Goal: Information Seeking & Learning: Learn about a topic

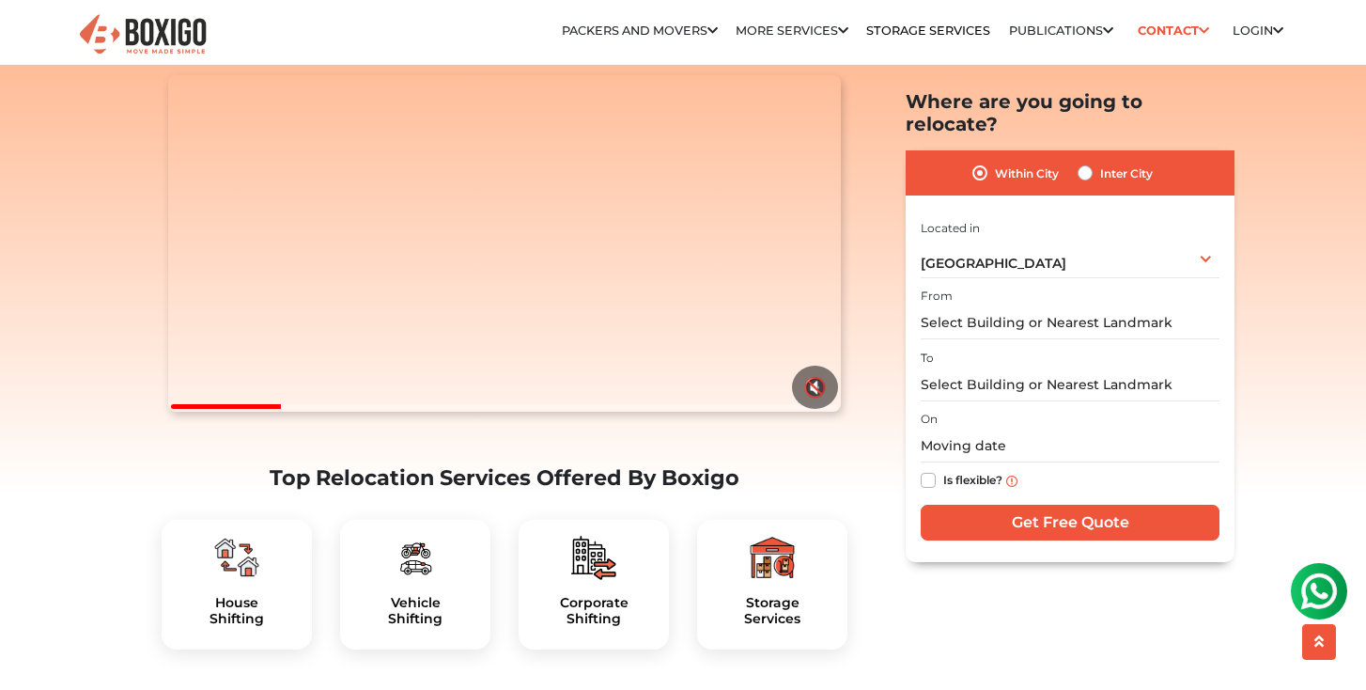
scroll to position [296, 0]
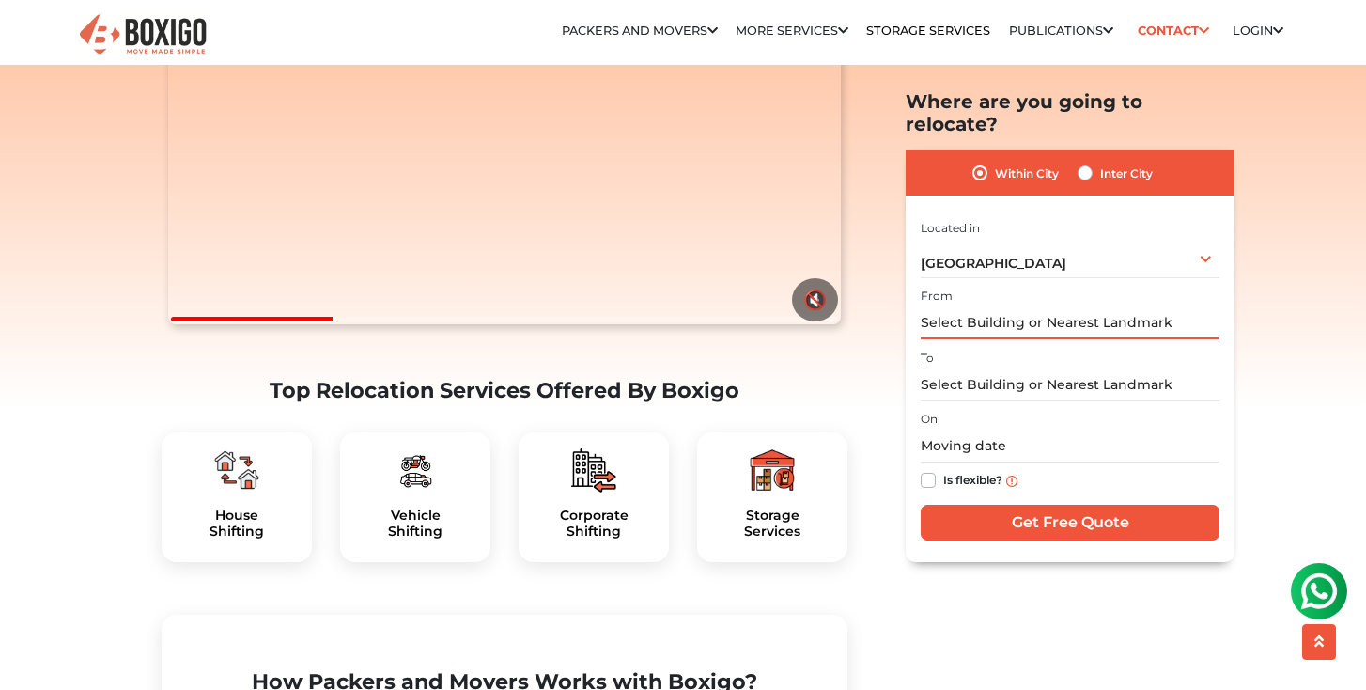
click at [974, 306] on input "text" at bounding box center [1070, 322] width 299 height 33
click at [1100, 162] on label "Inter City" at bounding box center [1126, 173] width 53 height 23
click at [1083, 162] on input "Inter City" at bounding box center [1085, 171] width 15 height 19
radio input "true"
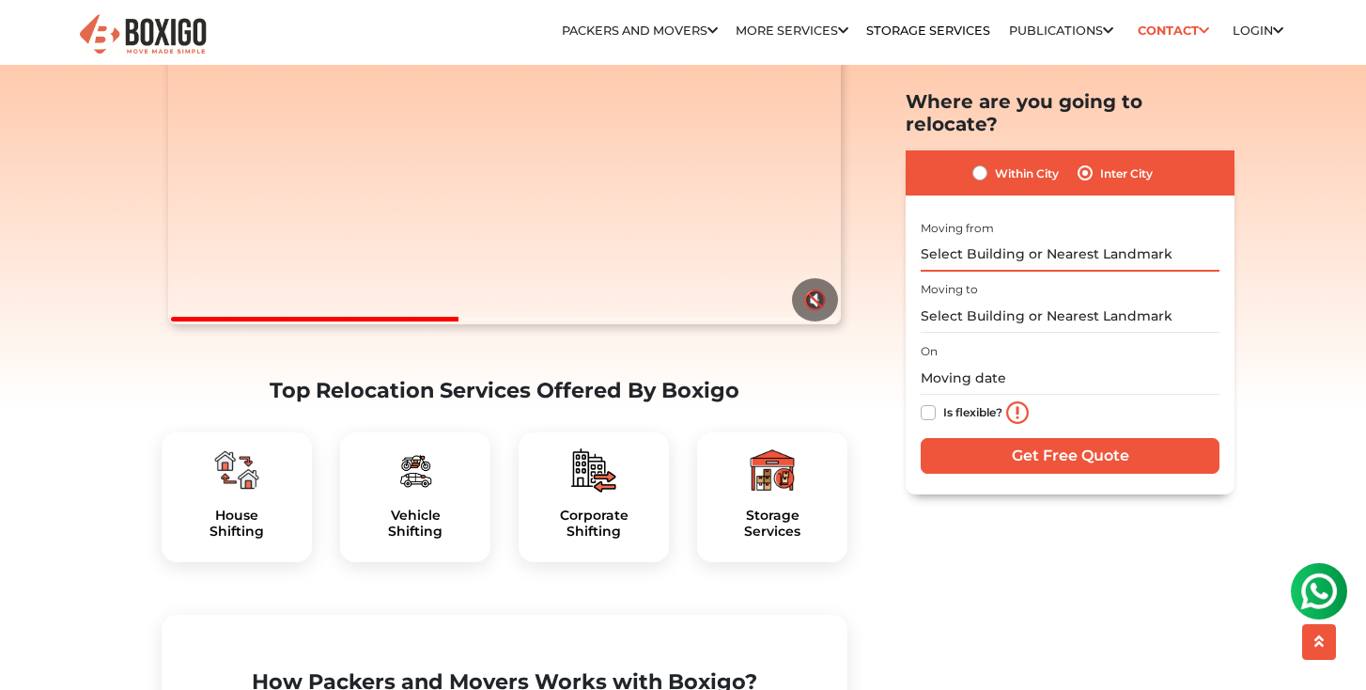
click at [986, 238] on input "text" at bounding box center [1070, 254] width 299 height 33
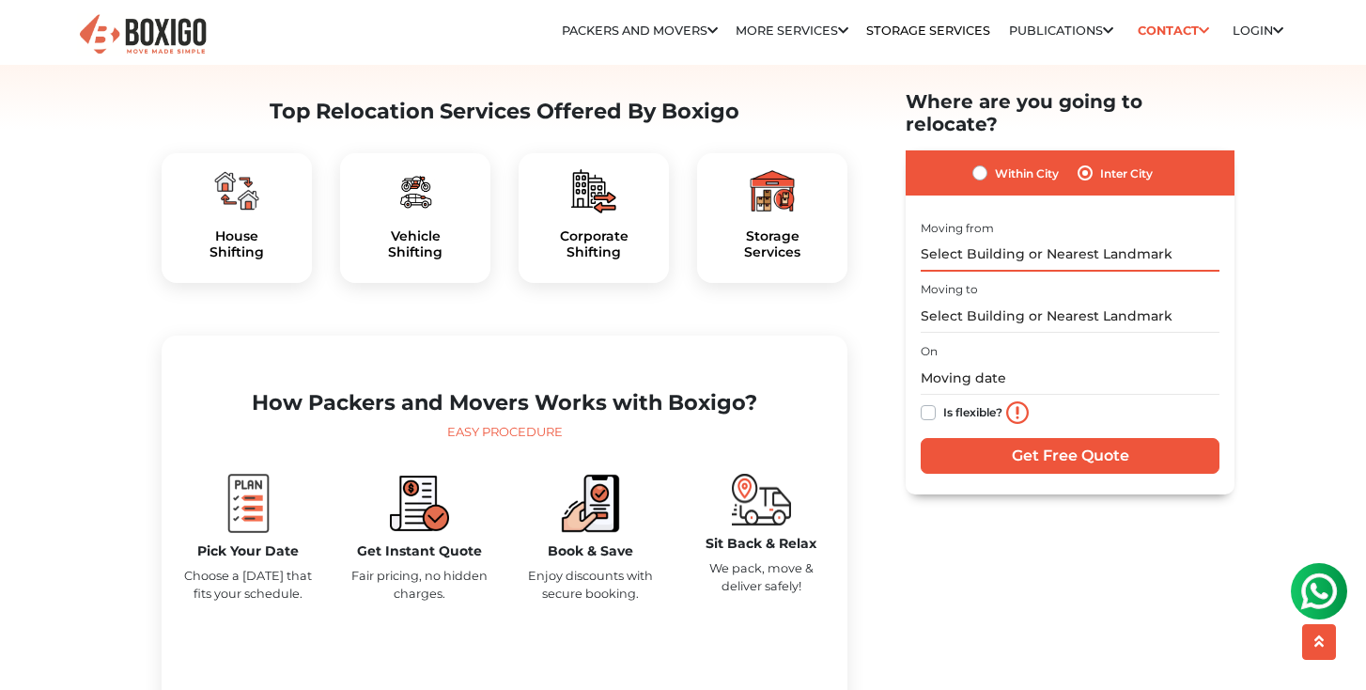
scroll to position [590, 0]
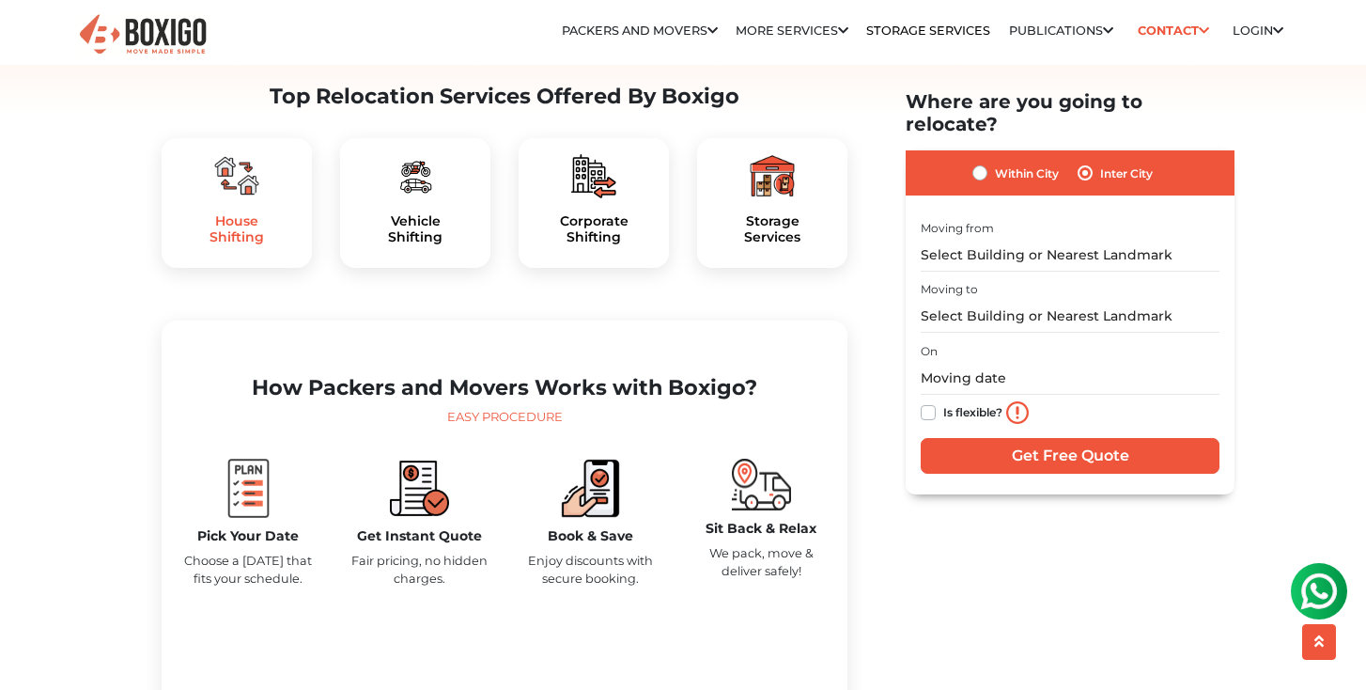
click at [232, 245] on h5 "House Shifting" at bounding box center [237, 229] width 120 height 32
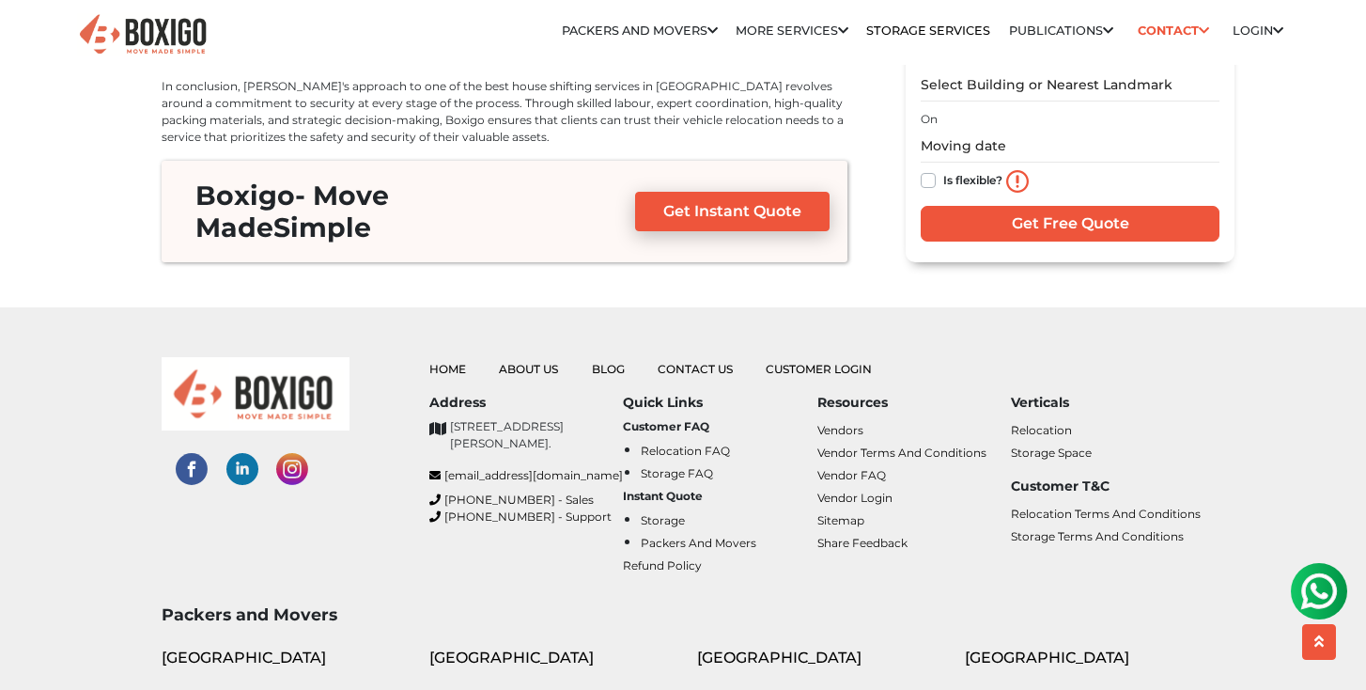
scroll to position [6184, 0]
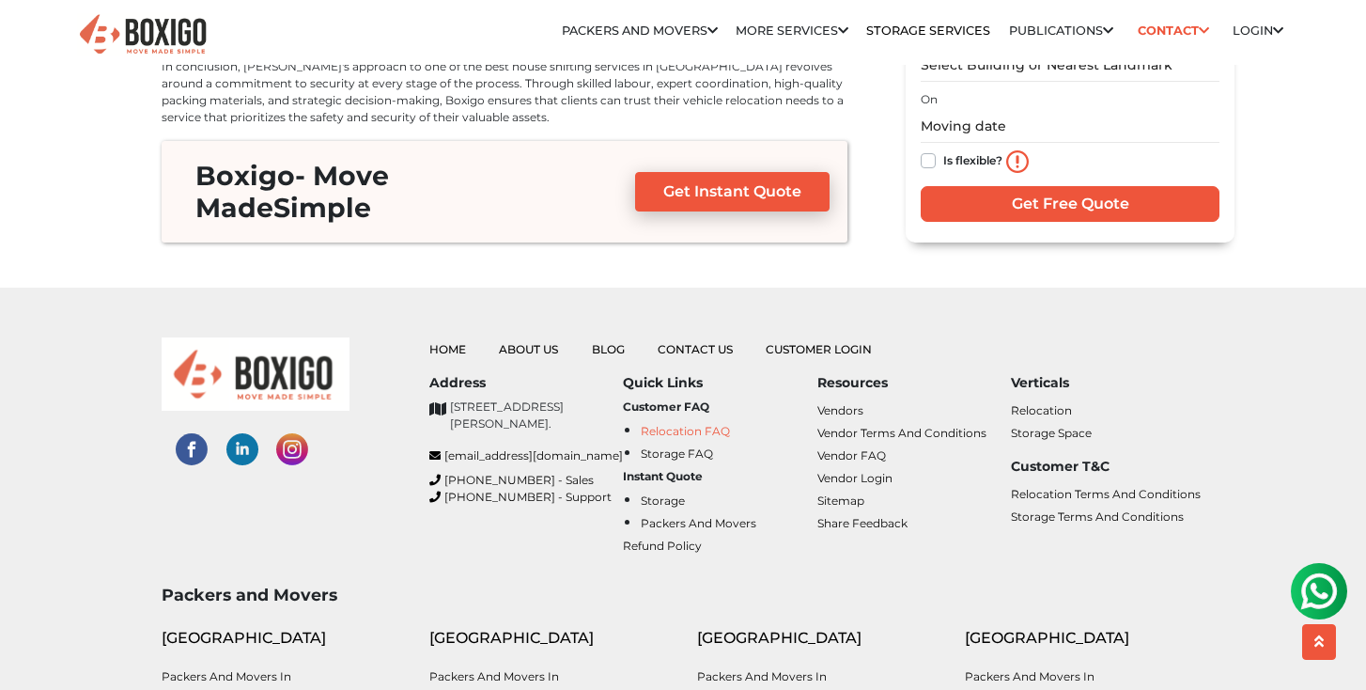
click at [683, 424] on link "Relocation FAQ" at bounding box center [685, 431] width 89 height 14
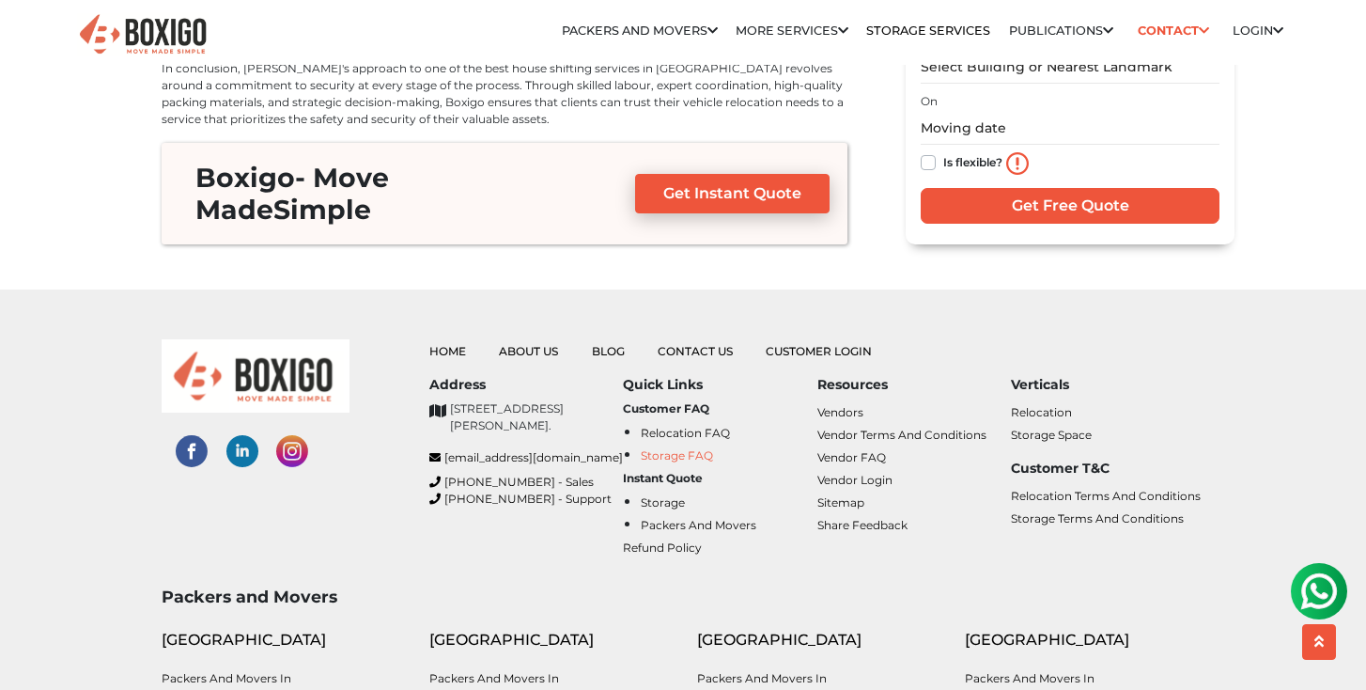
click at [672, 448] on link "Storage FAQ" at bounding box center [677, 455] width 72 height 14
click at [676, 449] on link "Storage FAQ" at bounding box center [677, 456] width 72 height 14
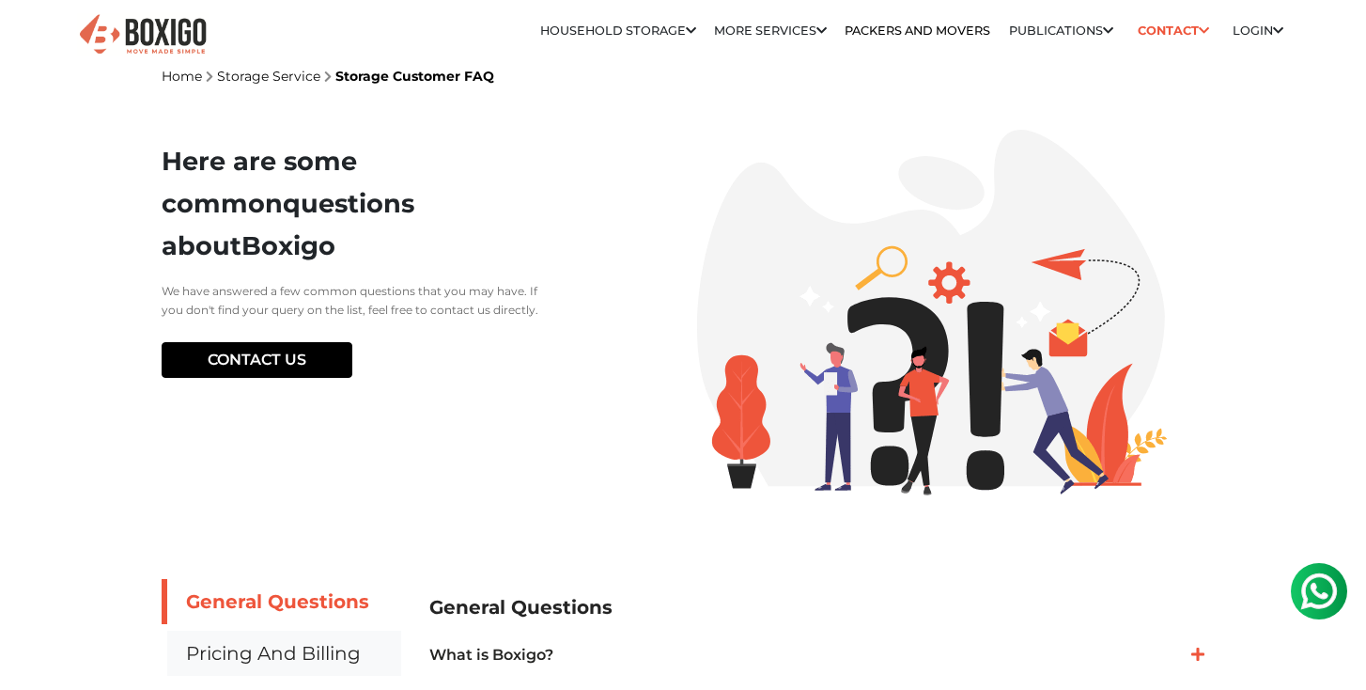
click at [260, 653] on link "Pricing and Billing" at bounding box center [282, 653] width 240 height 45
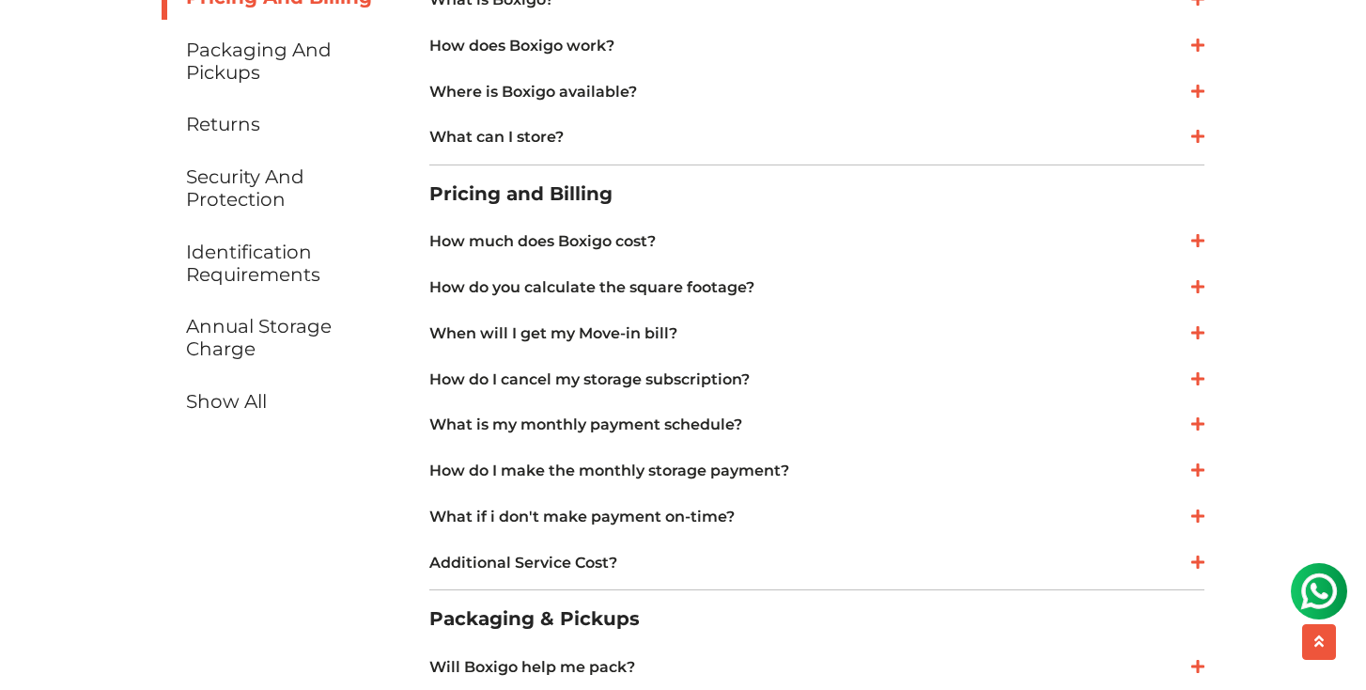
scroll to position [651, 0]
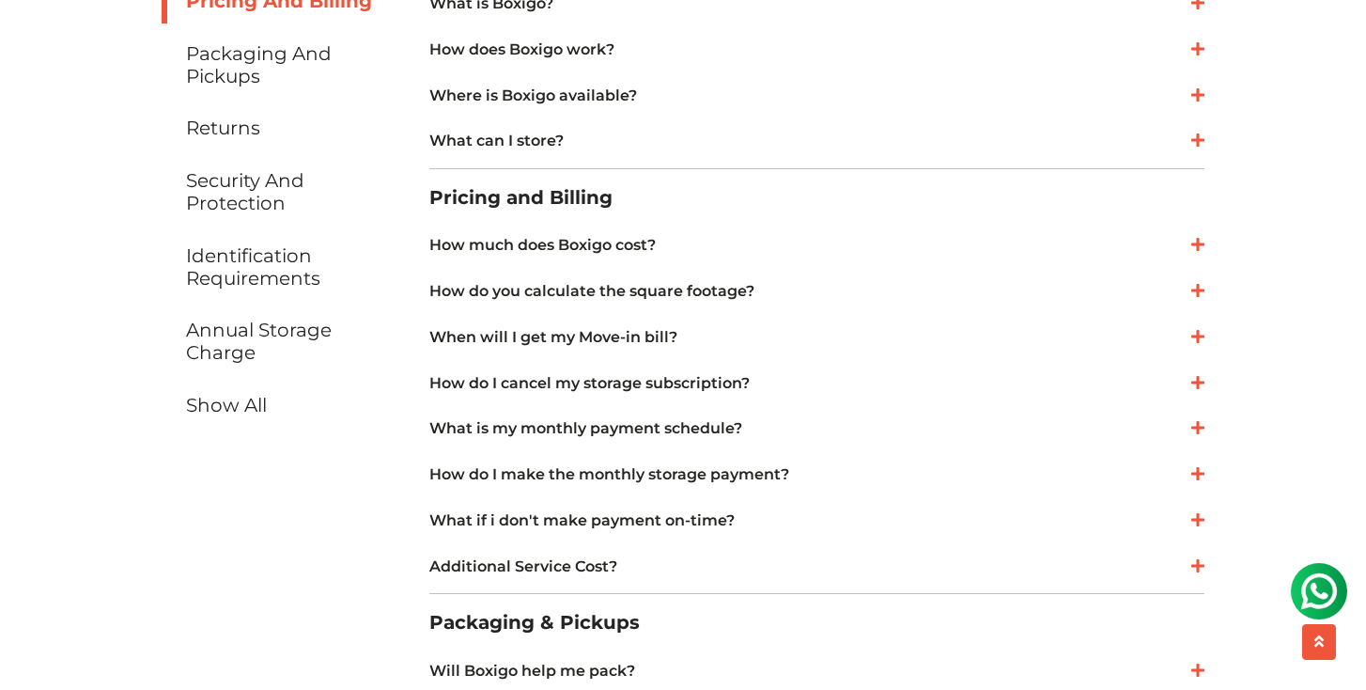
click at [584, 236] on link "How much does Boxigo cost?" at bounding box center [816, 245] width 775 height 23
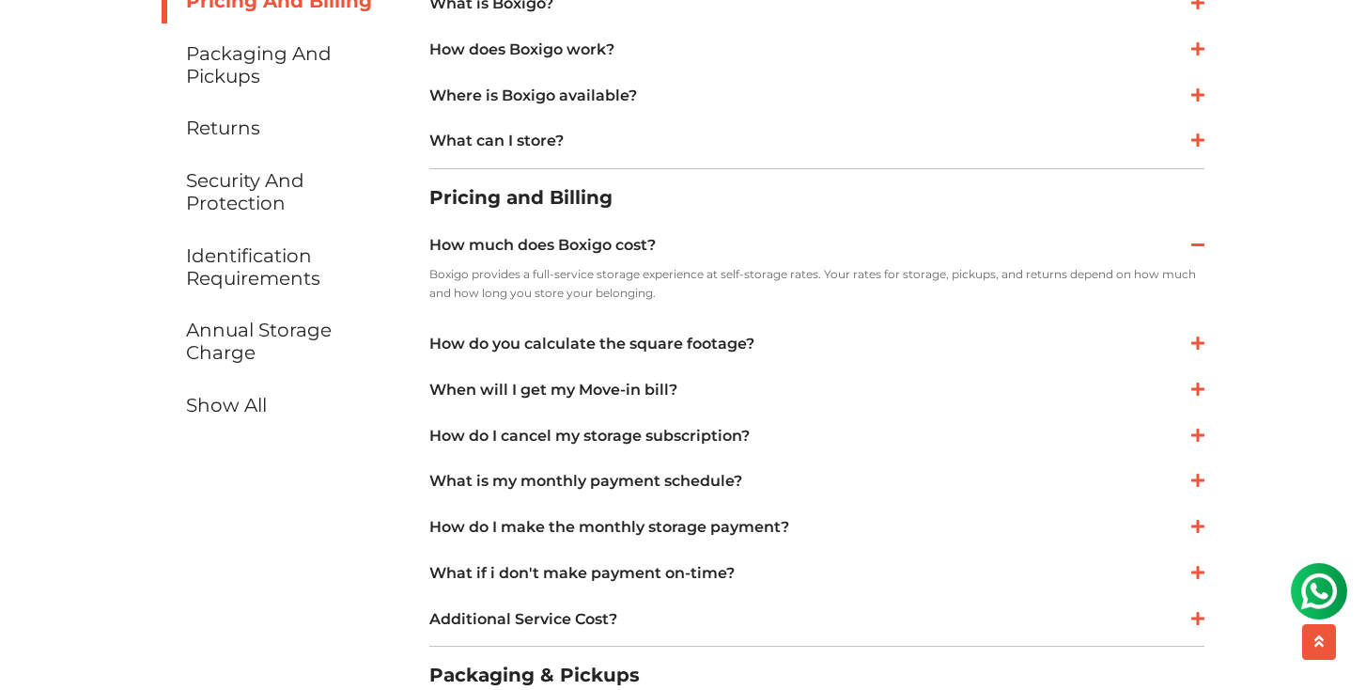
click at [632, 350] on link "How do you calculate the square footage?" at bounding box center [816, 344] width 775 height 23
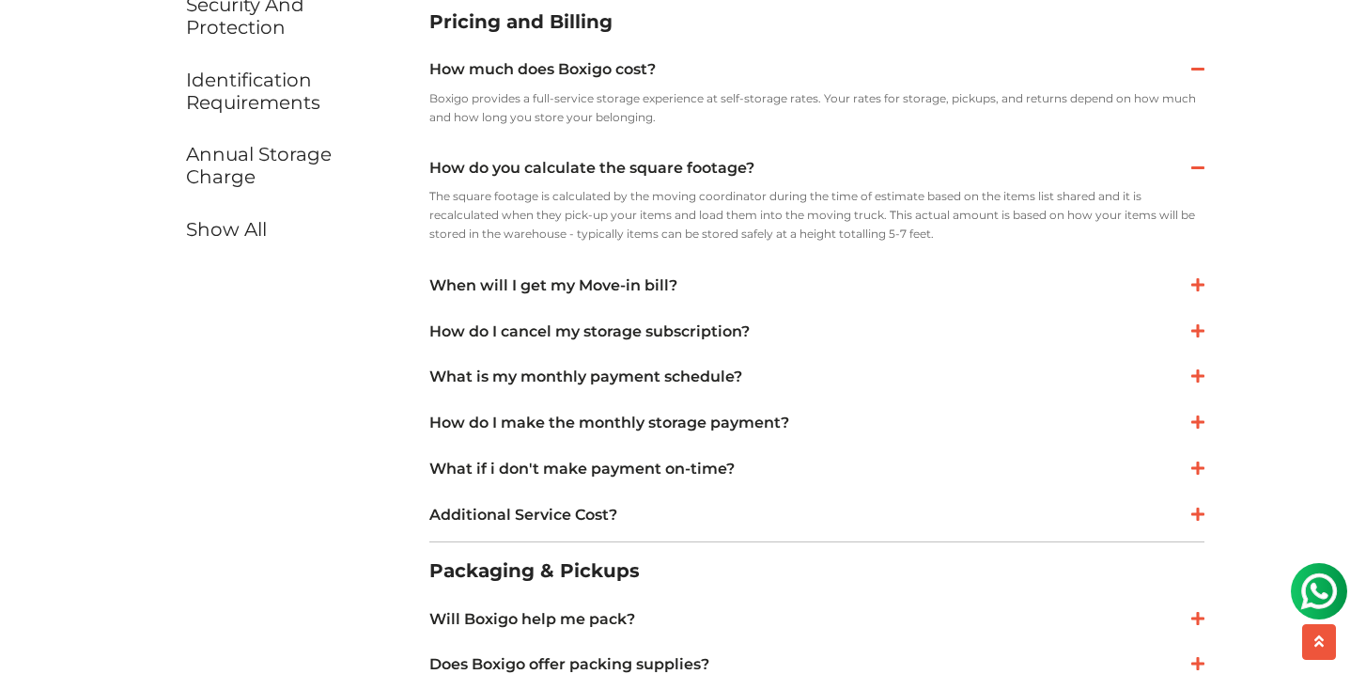
scroll to position [864, 0]
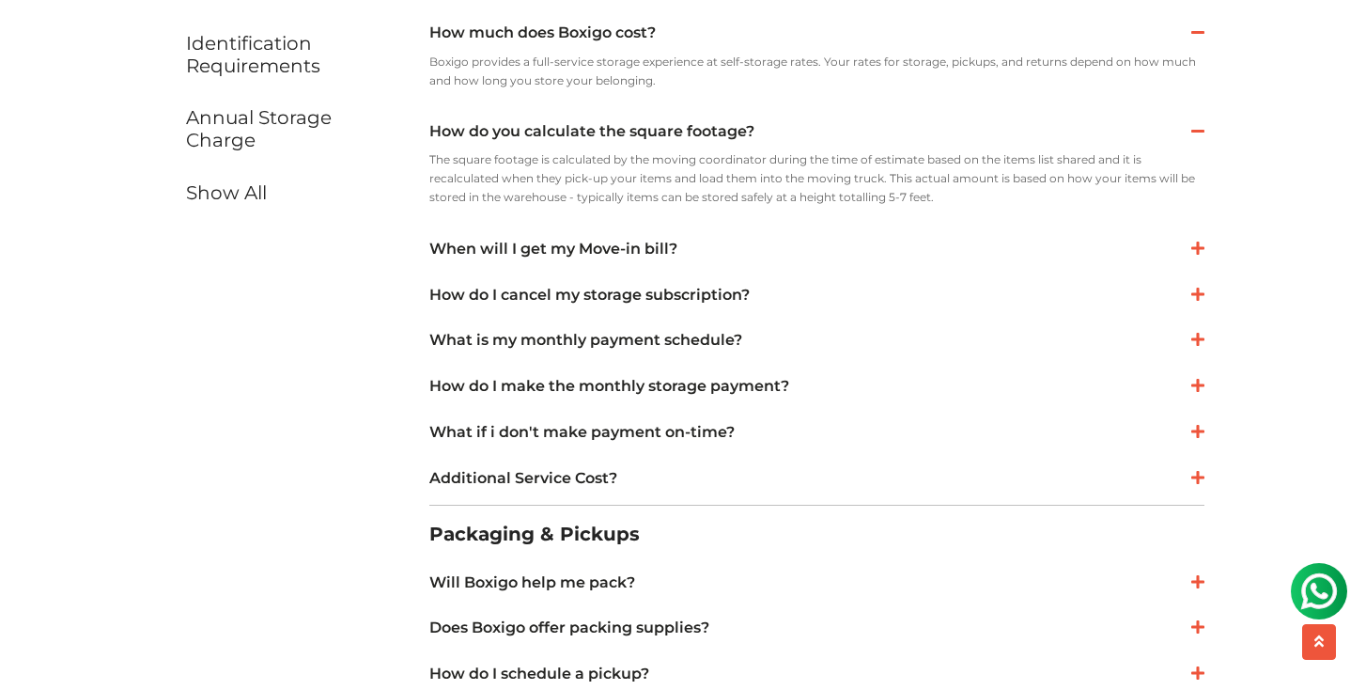
click at [581, 242] on link "When will I get my Move-in bill?" at bounding box center [816, 249] width 775 height 23
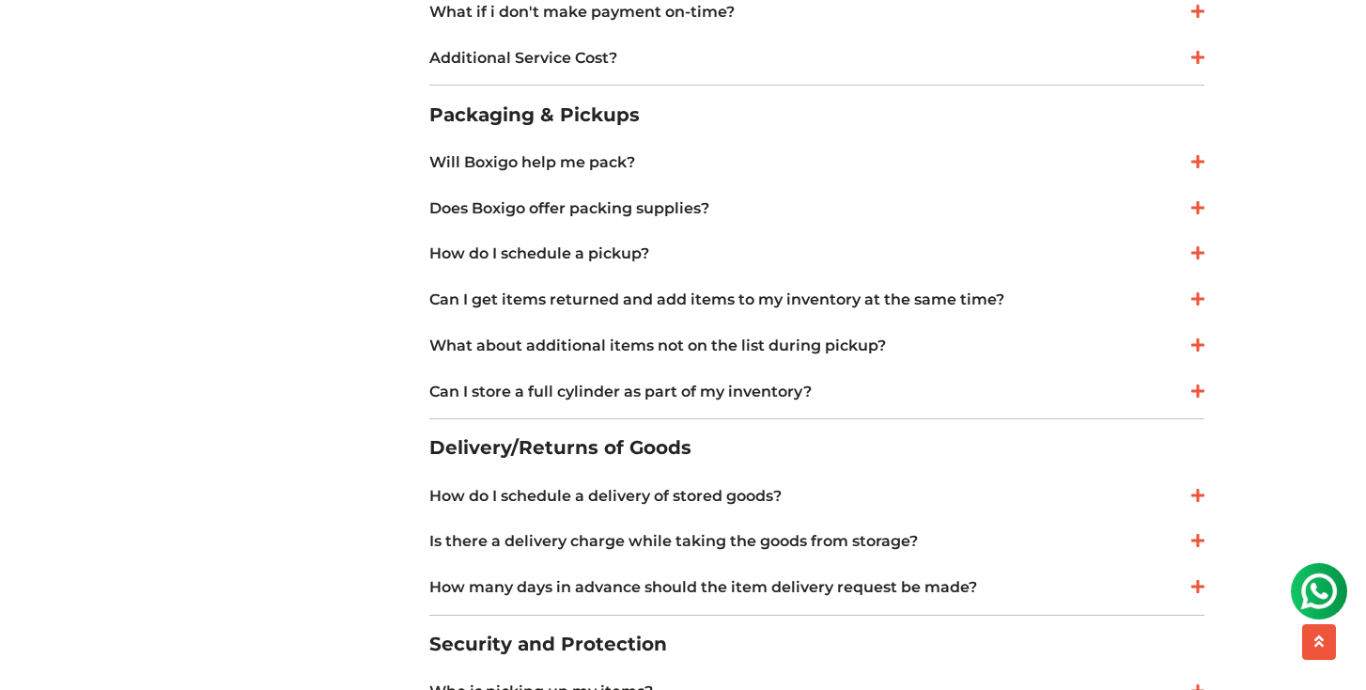
scroll to position [1357, 0]
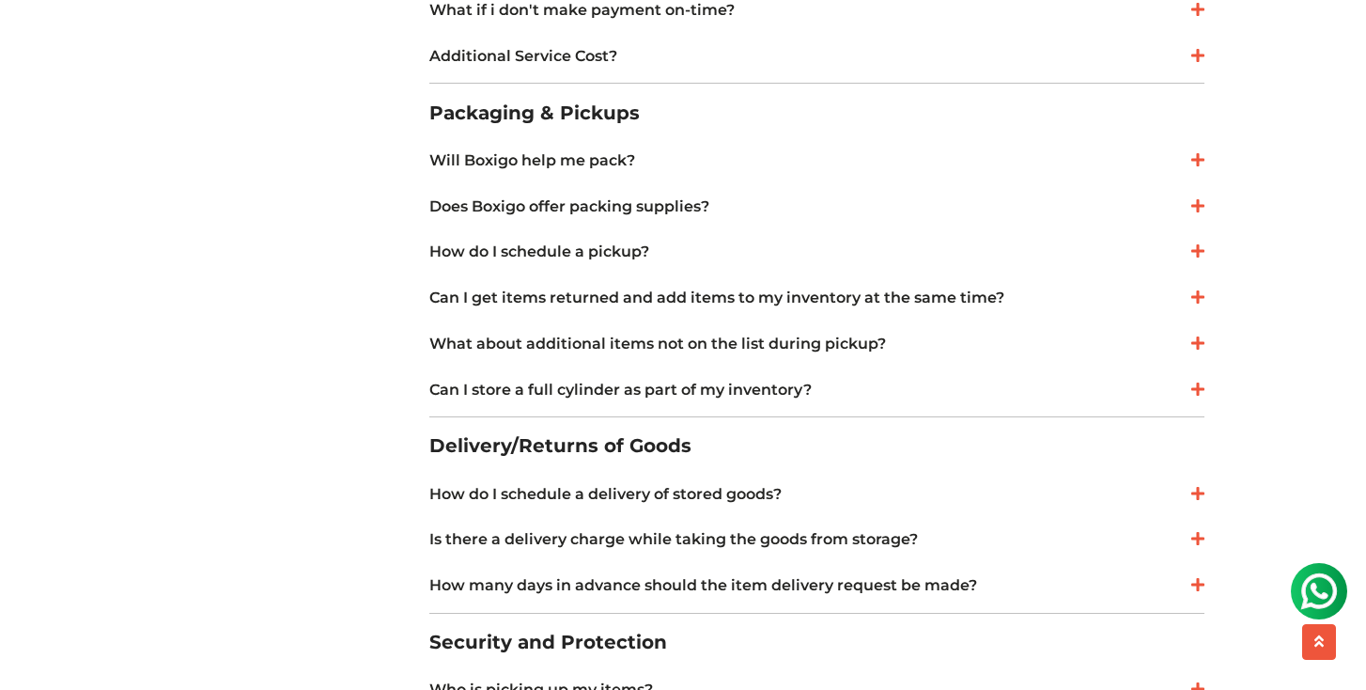
click at [784, 296] on link "Can I get items returned and add items to my inventory at the same time?" at bounding box center [816, 298] width 775 height 23
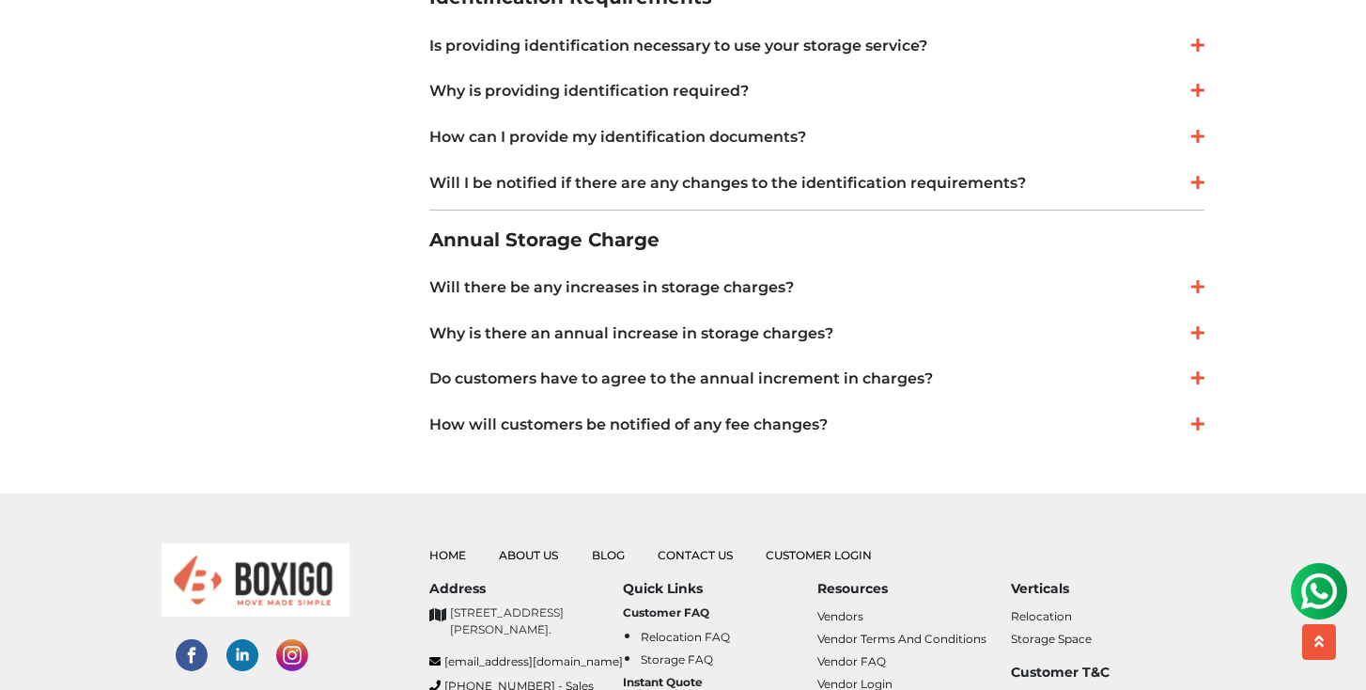
scroll to position [2242, 0]
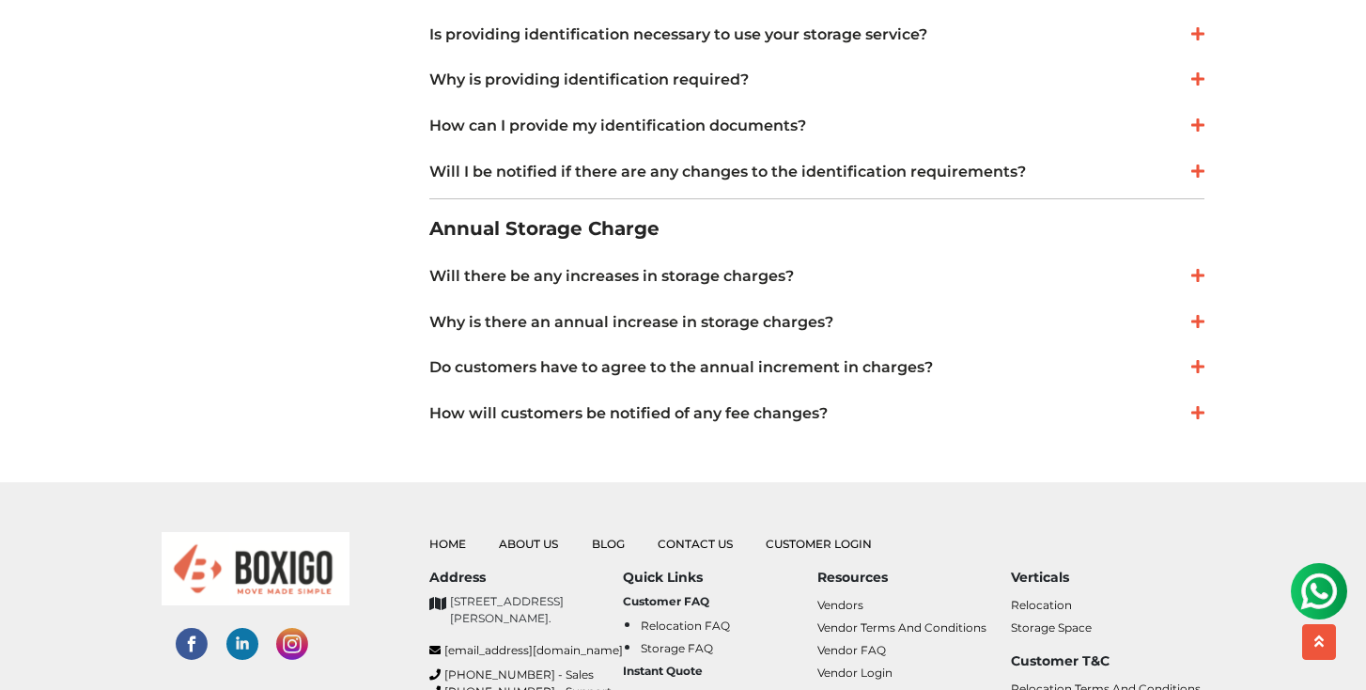
click at [633, 283] on link "Will there be any increases in storage charges?" at bounding box center [816, 276] width 775 height 23
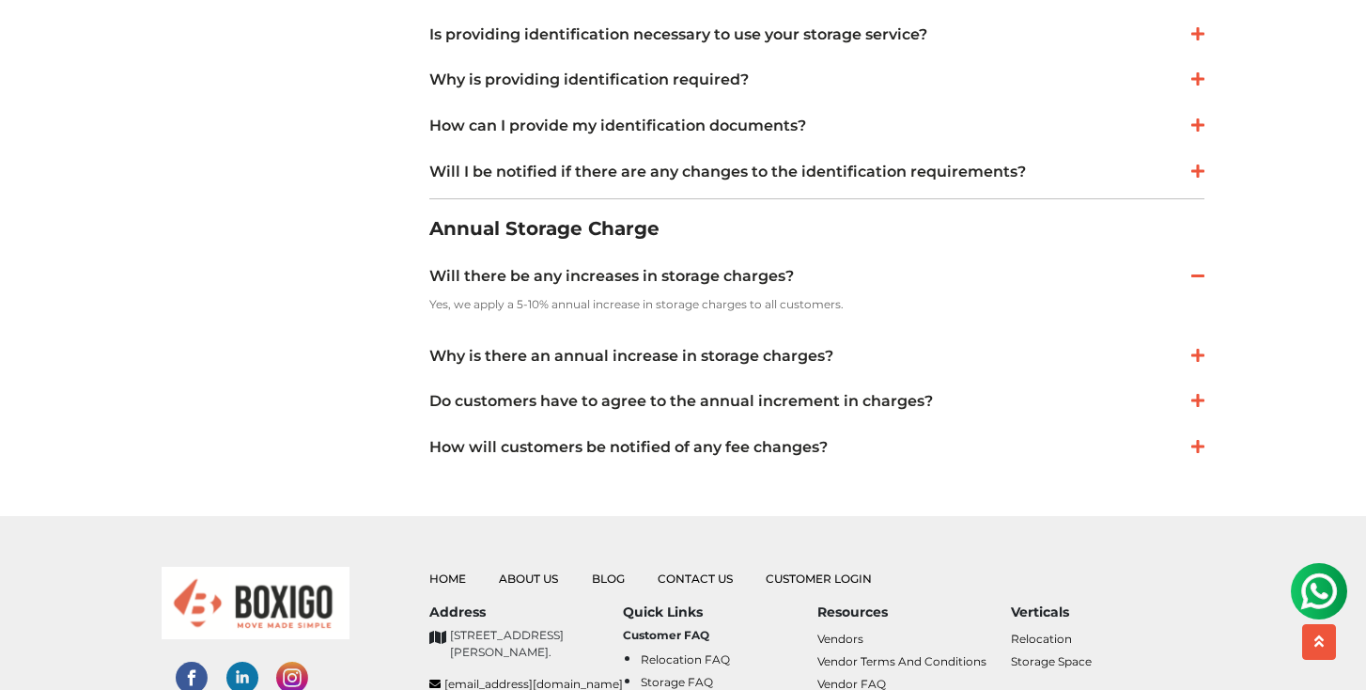
click at [627, 359] on link "Why is there an annual increase in storage charges?" at bounding box center [816, 356] width 775 height 23
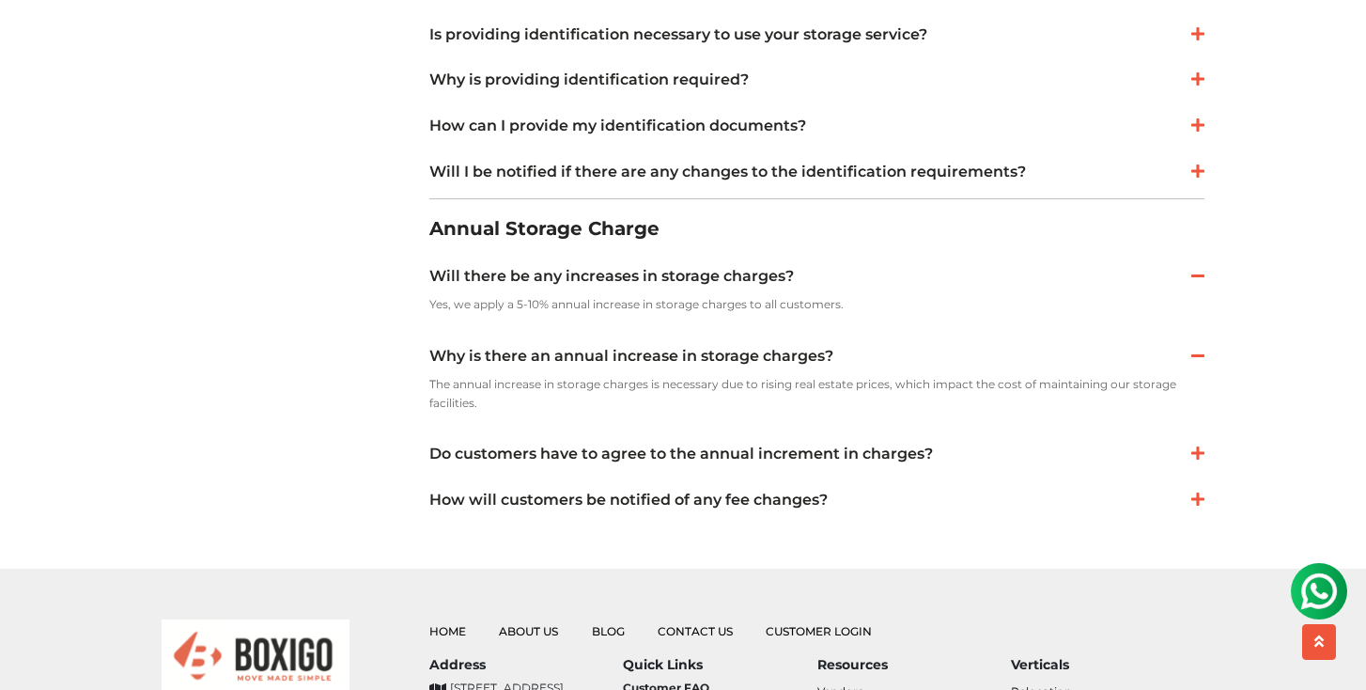
click at [746, 461] on link "Do customers have to agree to the annual increment in charges?" at bounding box center [816, 454] width 775 height 23
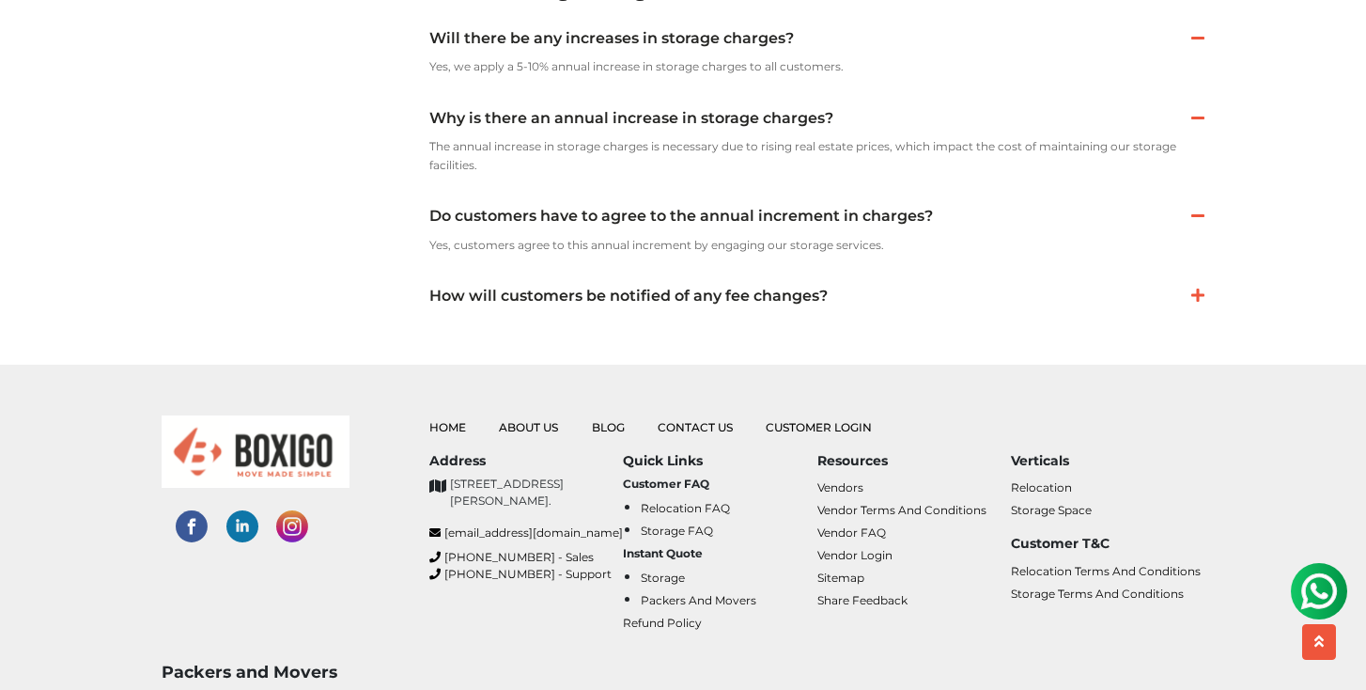
scroll to position [2499, 0]
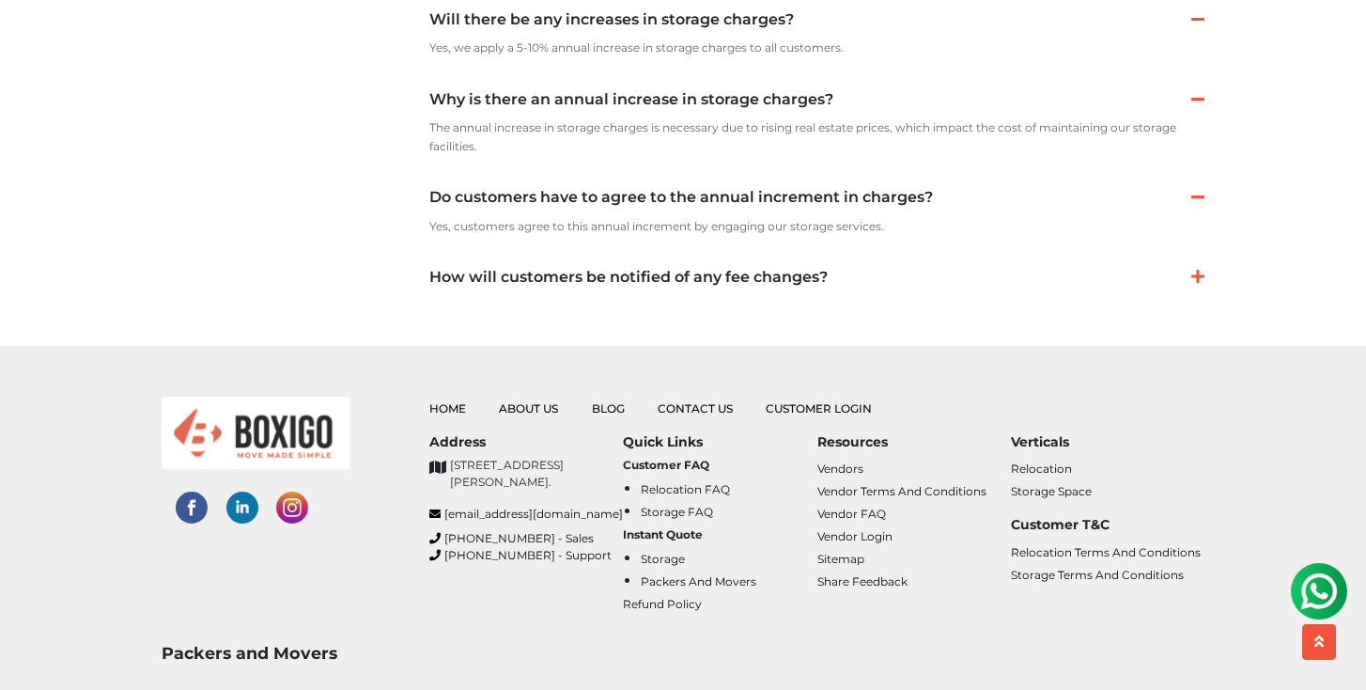
click at [681, 285] on link "How will customers be notified of any fee changes?" at bounding box center [816, 277] width 775 height 23
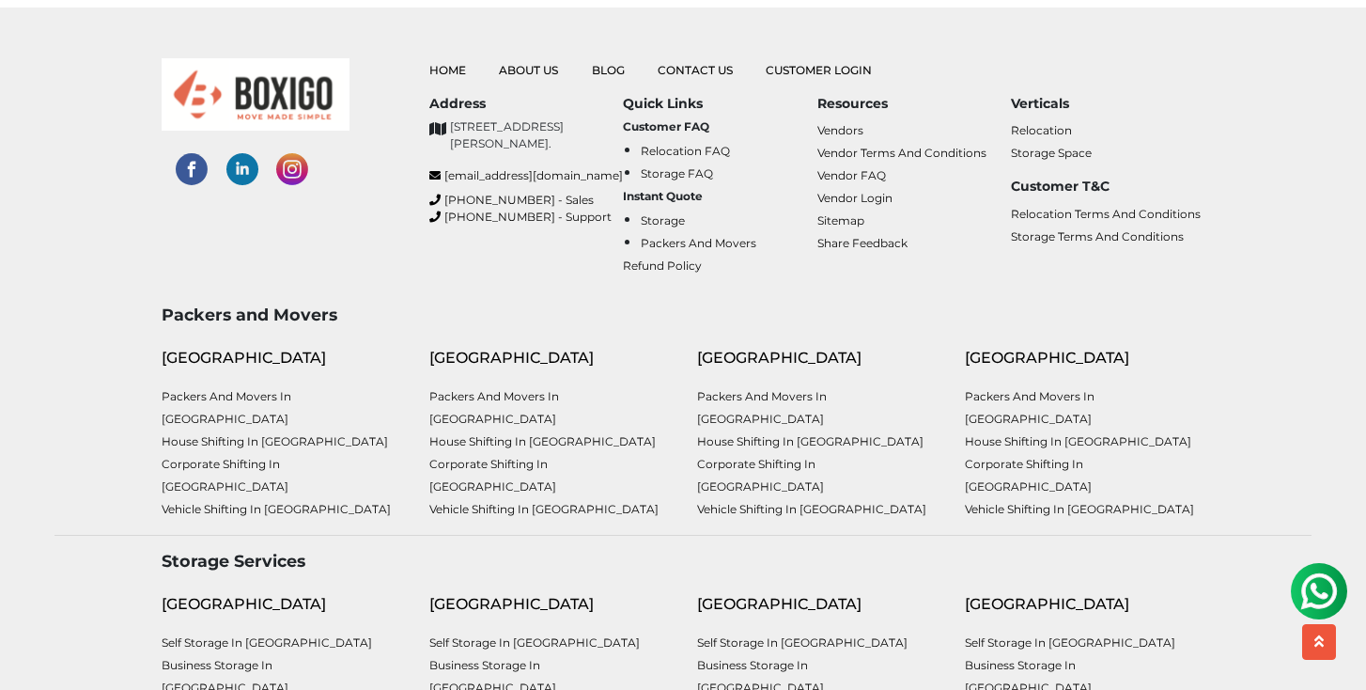
scroll to position [3004, 0]
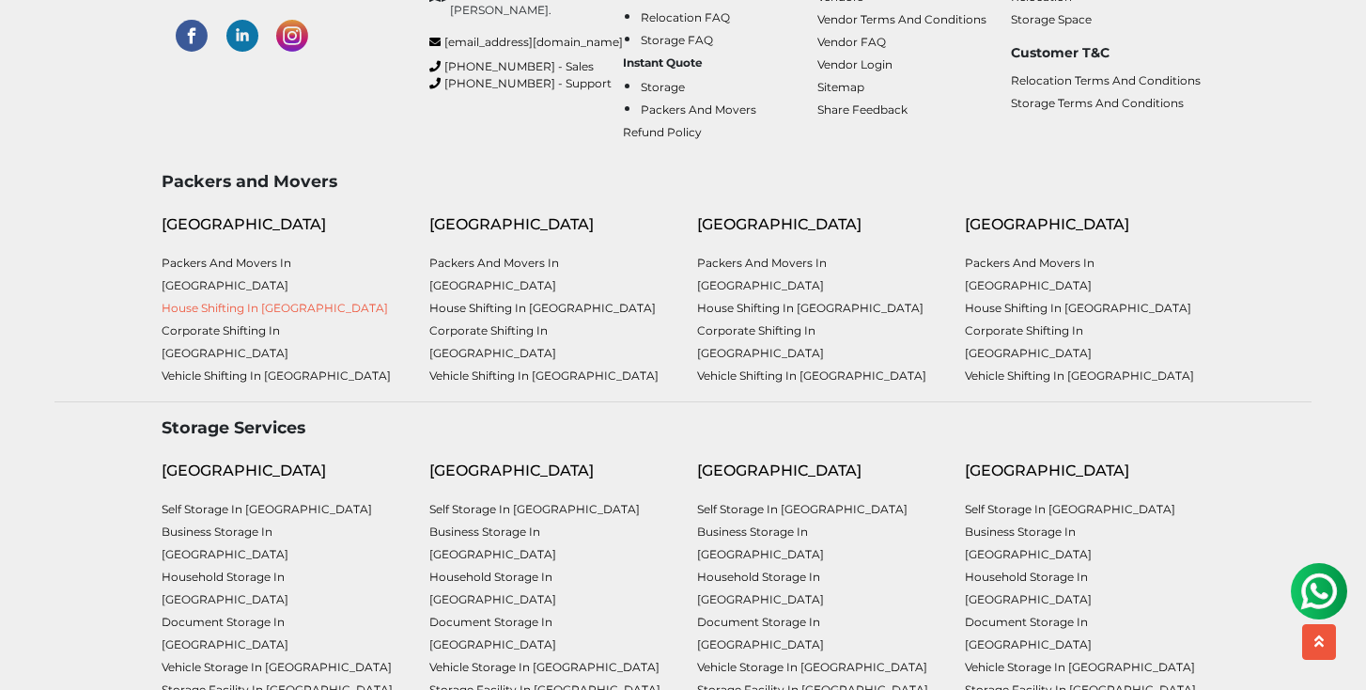
click at [265, 304] on link "House shifting in [GEOGRAPHIC_DATA]" at bounding box center [275, 308] width 226 height 14
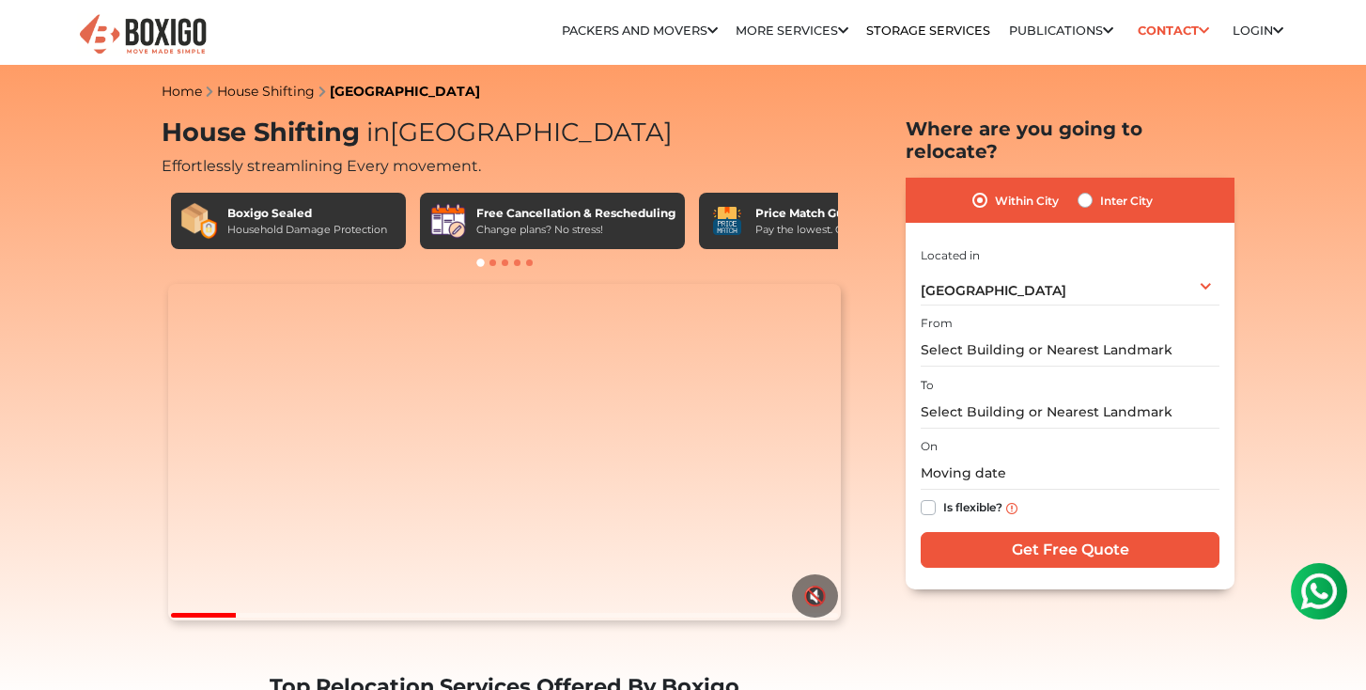
click at [1100, 189] on label "Inter City" at bounding box center [1126, 200] width 53 height 23
click at [1078, 189] on input "Inter City" at bounding box center [1085, 198] width 15 height 19
radio input "true"
